Goal: Transaction & Acquisition: Purchase product/service

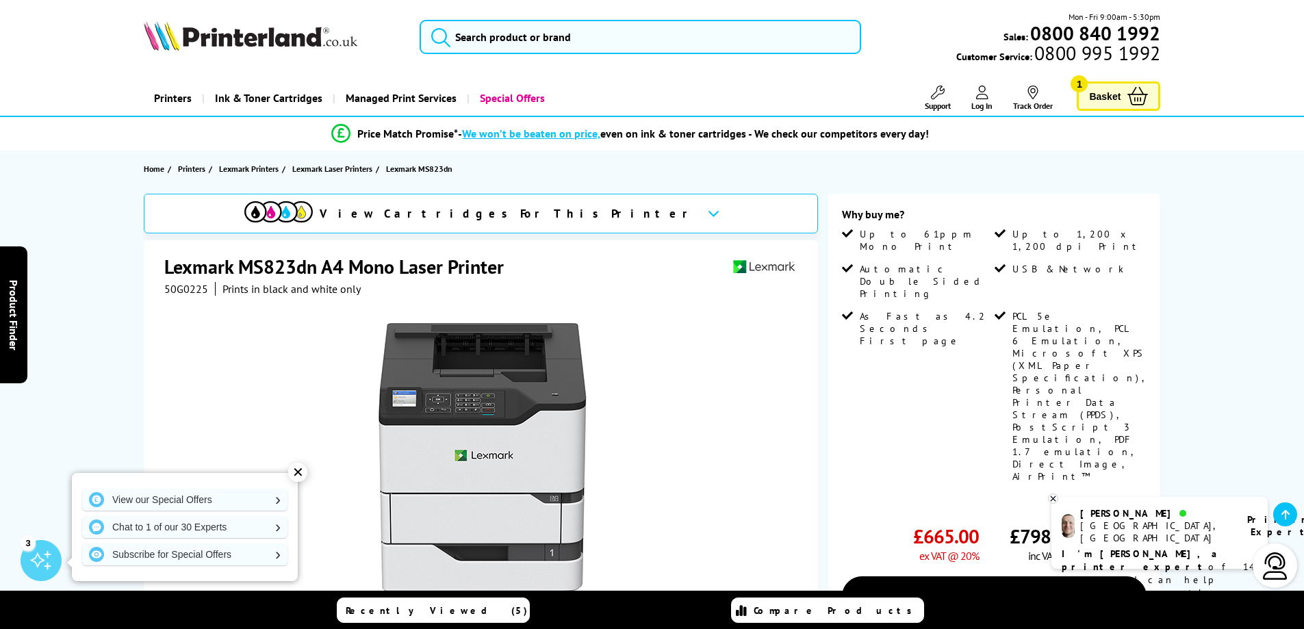
scroll to position [205, 0]
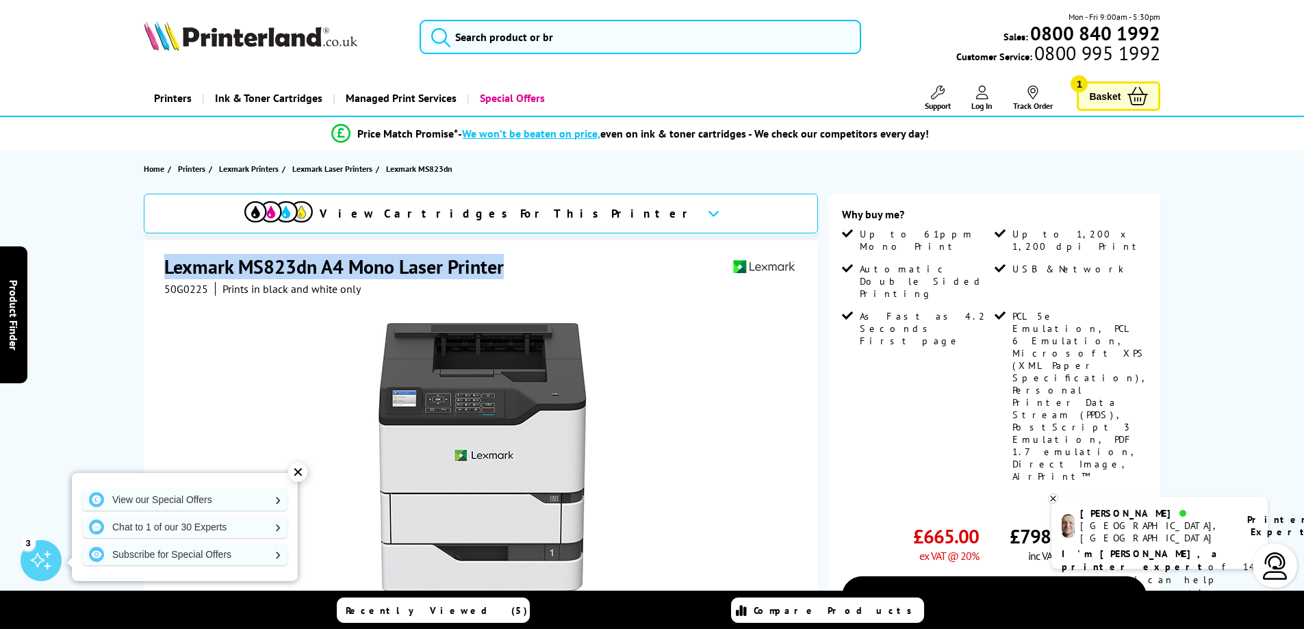
drag, startPoint x: 0, startPoint y: 0, endPoint x: 163, endPoint y: 257, distance: 304.7
click at [163, 257] on div "Lexmark MS823dn A4 Mono Laser Printer 50G0225 Prints in black and white only Wa…" at bounding box center [481, 535] width 674 height 590
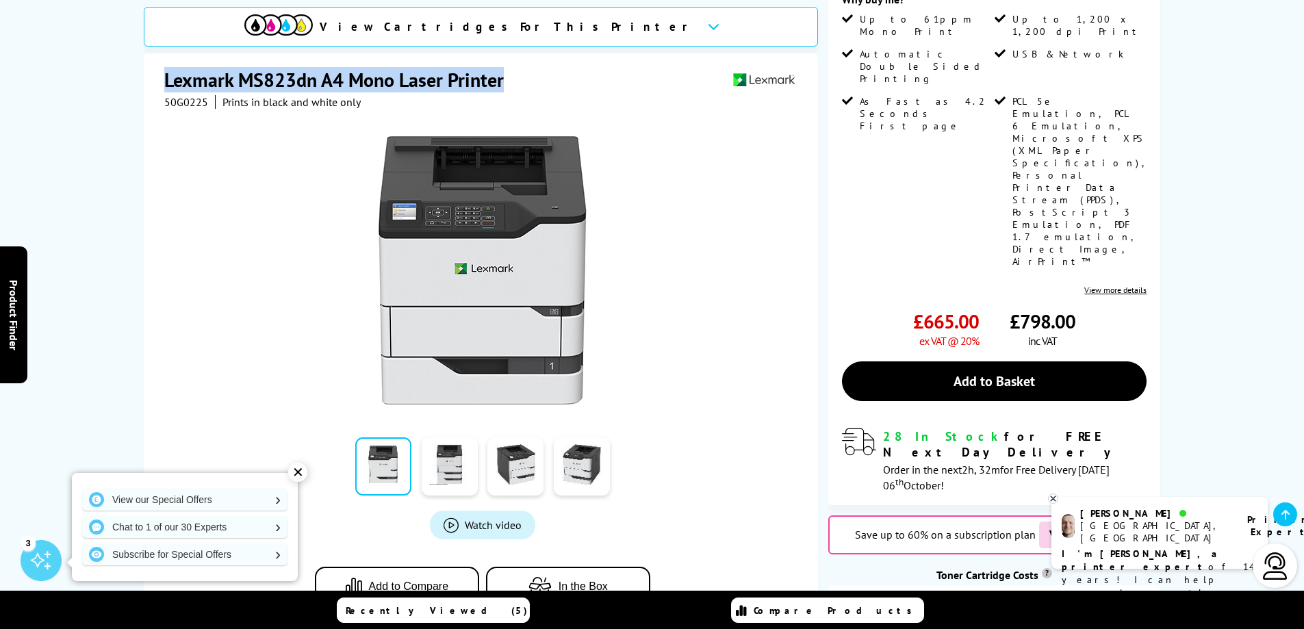
scroll to position [205, 0]
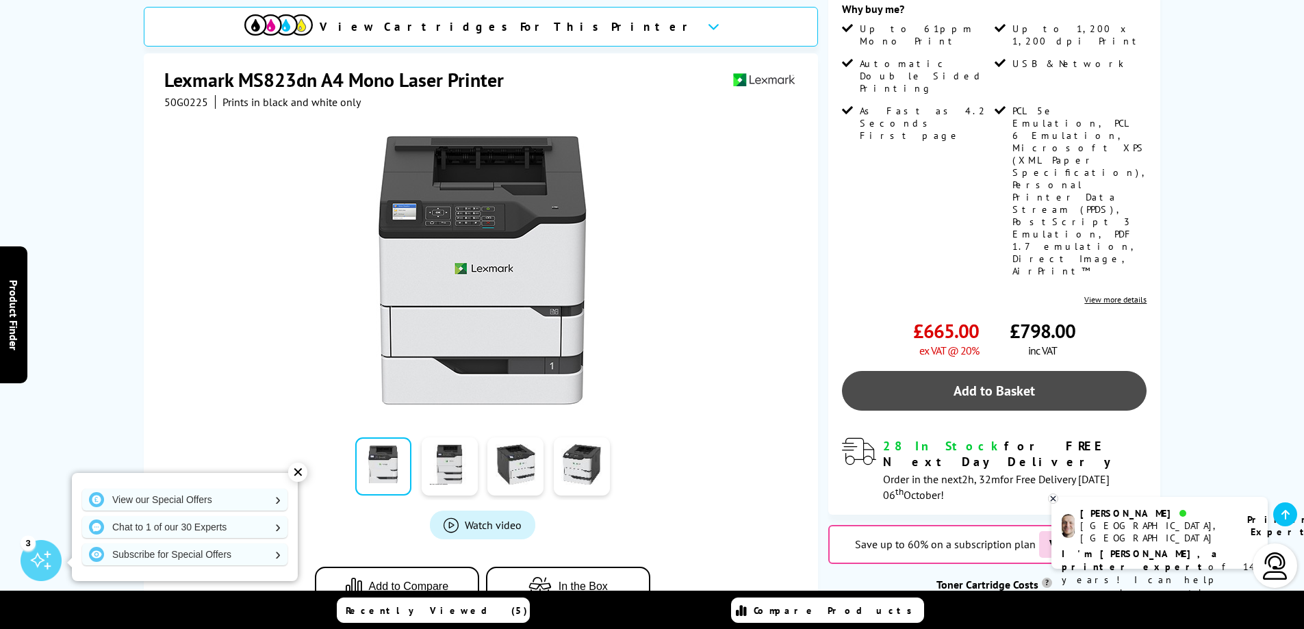
click at [994, 371] on link "Add to Basket" at bounding box center [994, 391] width 305 height 40
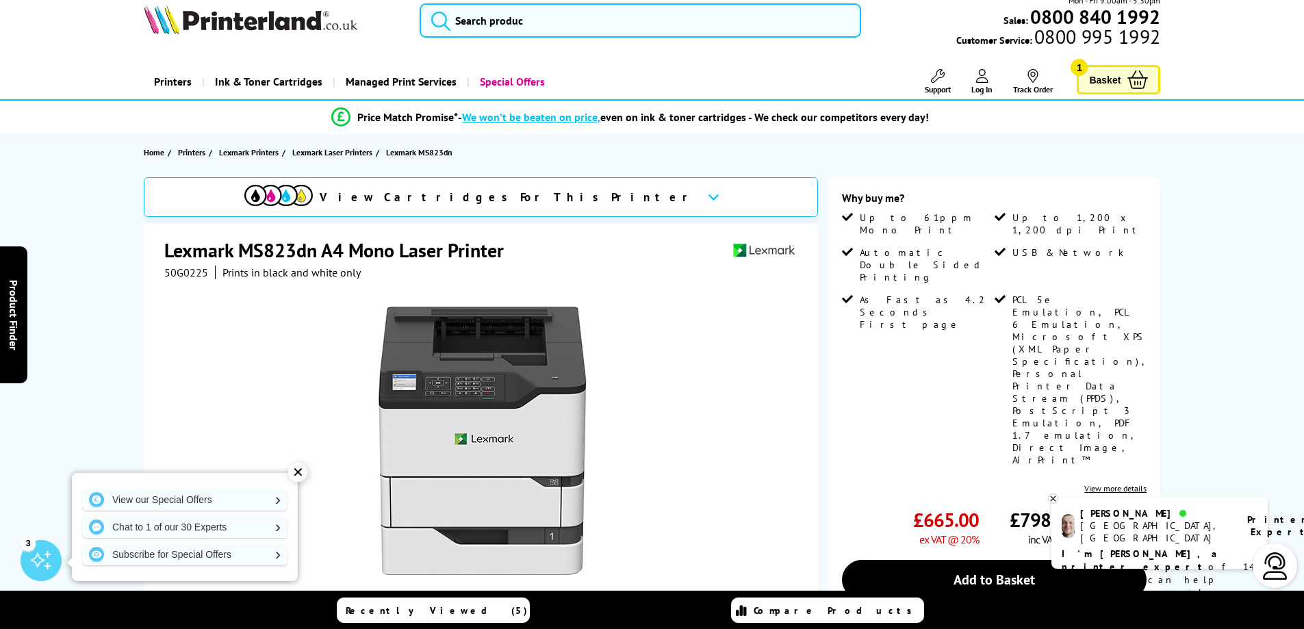
scroll to position [0, 0]
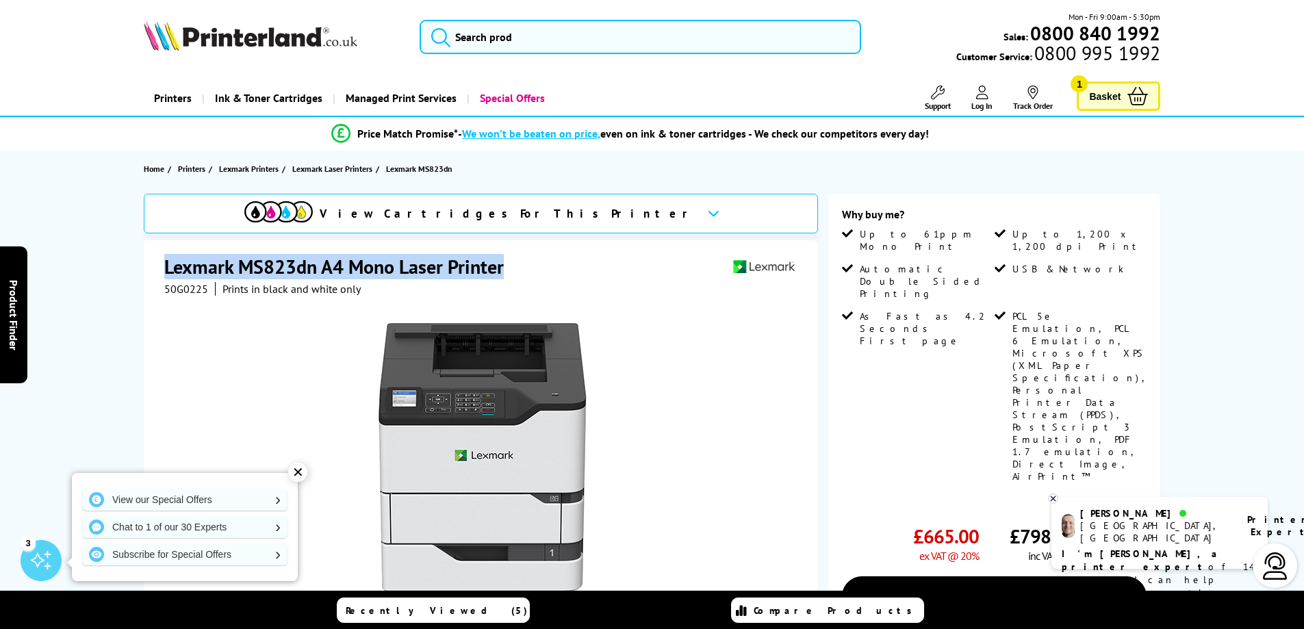
drag, startPoint x: 505, startPoint y: 264, endPoint x: 155, endPoint y: 259, distance: 350.6
click at [155, 259] on div "Lexmark MS823dn A4 Mono Laser Printer 50G0225 Prints in black and white only Wa…" at bounding box center [481, 535] width 674 height 590
copy h1 "Lexmark MS823dn A4 Mono Laser Printer"
